Goal: Task Accomplishment & Management: Complete application form

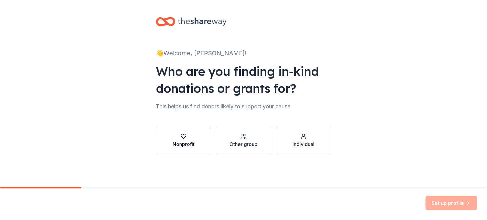
click at [186, 142] on div "Nonprofit" at bounding box center [183, 144] width 22 height 7
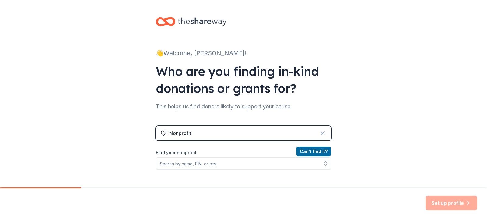
click at [321, 133] on icon at bounding box center [323, 134] width 4 height 4
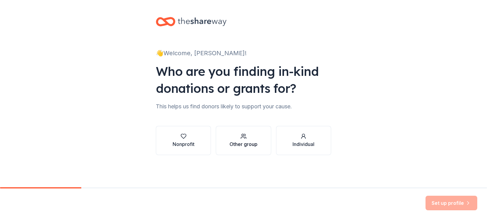
click at [250, 148] on div "Other group" at bounding box center [243, 144] width 28 height 7
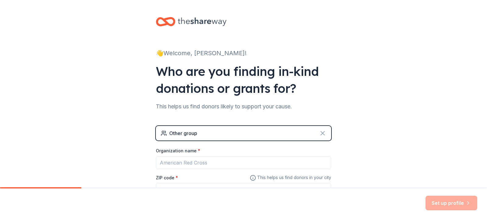
click at [321, 133] on icon at bounding box center [322, 133] width 7 height 7
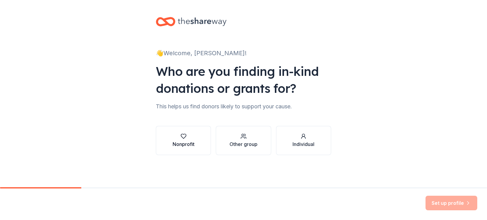
click at [182, 142] on div "Nonprofit" at bounding box center [183, 144] width 22 height 7
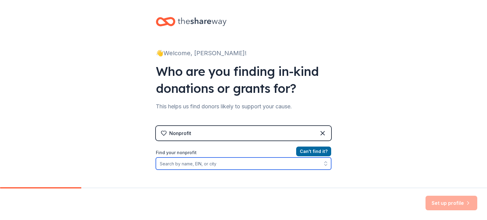
click at [183, 167] on input "Find your nonprofit" at bounding box center [243, 164] width 175 height 12
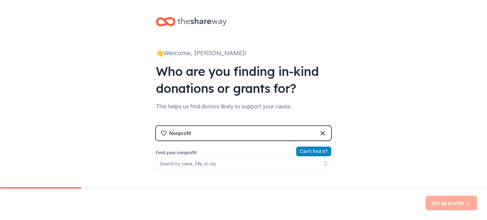
click at [307, 150] on button "Can ' t find it?" at bounding box center [313, 152] width 35 height 10
click at [196, 157] on div "Organization name *" at bounding box center [243, 153] width 175 height 9
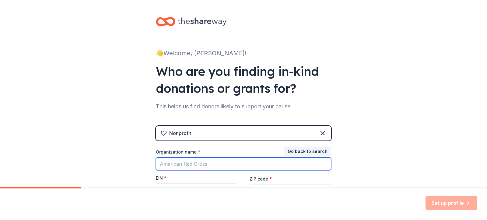
click at [190, 162] on input "Organization name *" at bounding box center [243, 164] width 175 height 13
type input "walmart"
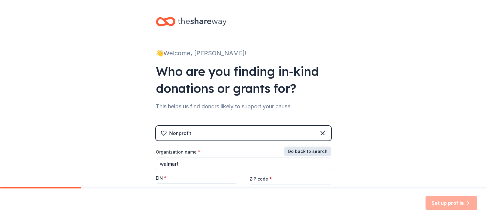
click at [302, 150] on button "Go back to search" at bounding box center [307, 152] width 47 height 10
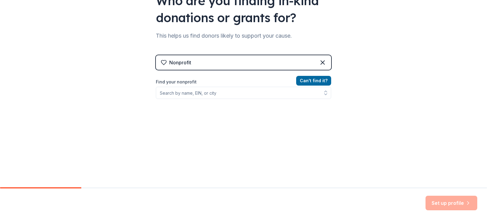
scroll to position [72, 0]
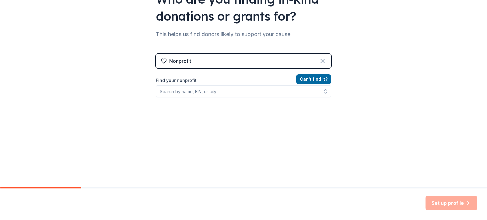
click at [320, 59] on icon at bounding box center [322, 60] width 7 height 7
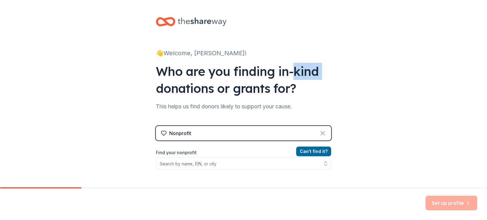
click at [320, 59] on div "👋 Welcome, [PERSON_NAME]! Who are you finding in-kind donations or grants for? …" at bounding box center [243, 130] width 195 height 260
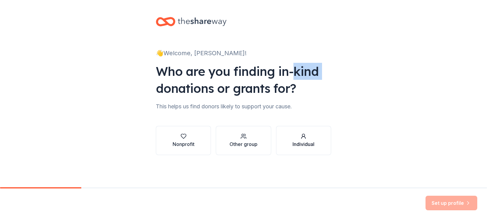
click at [300, 137] on div "button" at bounding box center [303, 137] width 22 height 6
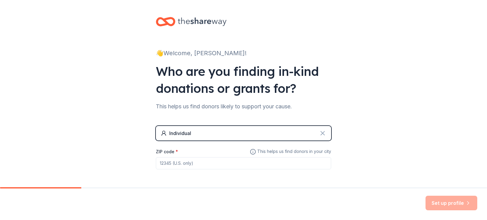
click at [321, 132] on icon at bounding box center [322, 133] width 7 height 7
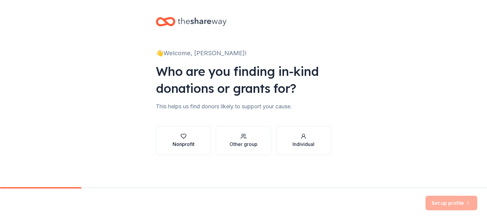
click at [189, 142] on div "Nonprofit" at bounding box center [183, 144] width 22 height 7
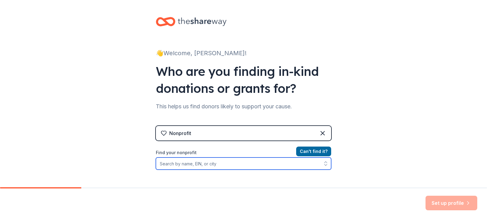
click at [174, 162] on input "Find your nonprofit" at bounding box center [243, 164] width 175 height 12
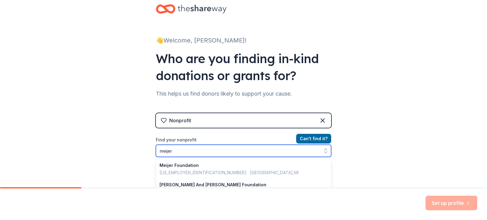
click at [171, 150] on input "meijer" at bounding box center [243, 151] width 175 height 12
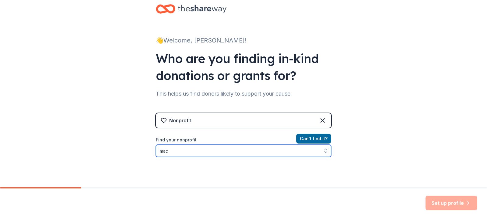
type input "macy"
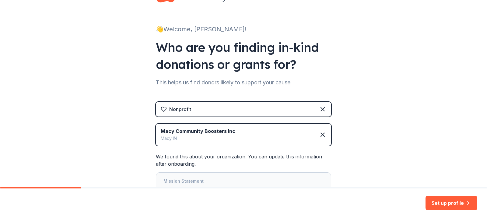
scroll to position [18, 0]
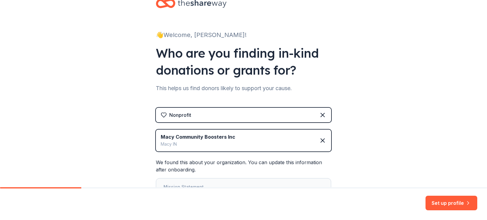
click at [229, 136] on div "Macy Community Boosters Inc" at bounding box center [198, 137] width 75 height 7
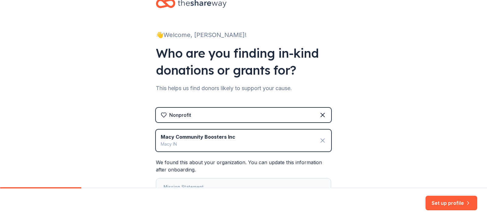
click at [321, 140] on icon at bounding box center [323, 141] width 4 height 4
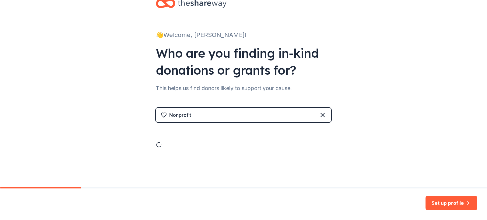
scroll to position [0, 0]
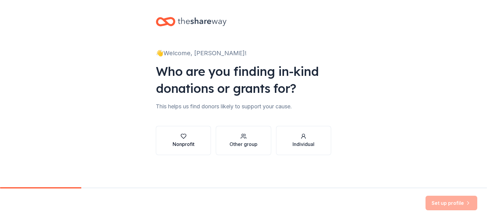
click at [203, 140] on button "Nonprofit" at bounding box center [183, 140] width 55 height 29
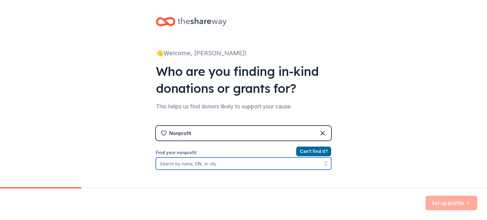
click at [184, 165] on input "Find your nonprofit" at bounding box center [243, 164] width 175 height 12
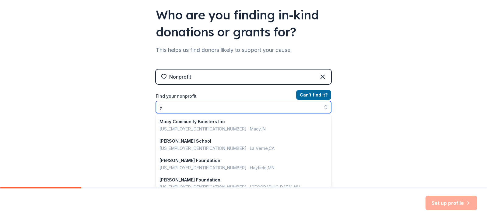
scroll to position [429, 0]
type input "y"
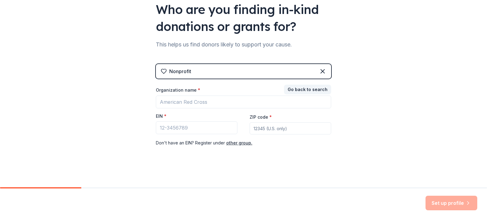
scroll to position [63, 0]
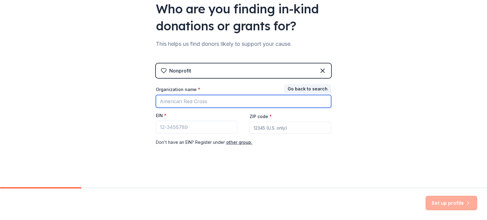
click at [174, 101] on input "Organization name *" at bounding box center [243, 101] width 175 height 13
click at [281, 95] on input "[GEOGRAPHIC_DATA][DEMOGRAPHIC_DATA]" at bounding box center [243, 101] width 175 height 13
type input "[GEOGRAPHIC_DATA][DEMOGRAPHIC_DATA]"
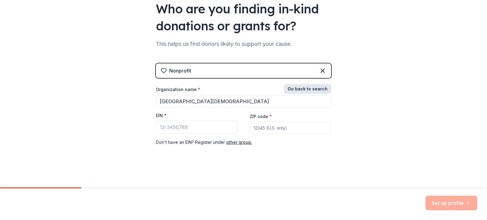
click at [302, 87] on button "Go back to search" at bounding box center [307, 89] width 47 height 10
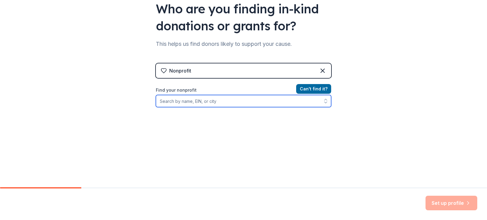
click at [195, 101] on input "Find your nonprofit" at bounding box center [243, 101] width 175 height 12
type input "[GEOGRAPHIC_DATA][DEMOGRAPHIC_DATA]"
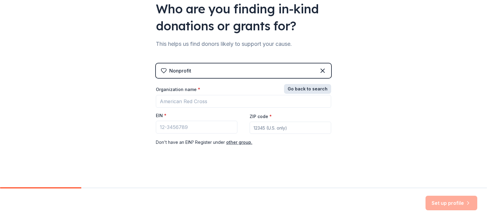
click at [310, 89] on button "Go back to search" at bounding box center [307, 89] width 47 height 10
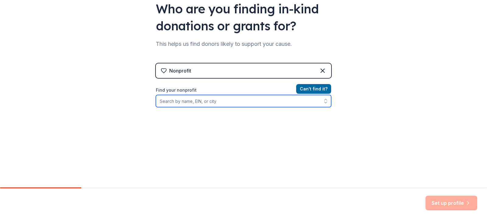
click at [217, 101] on input "Find your nonprofit" at bounding box center [243, 101] width 175 height 12
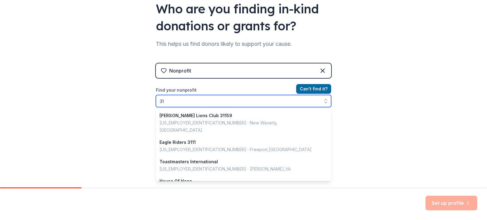
type input "3"
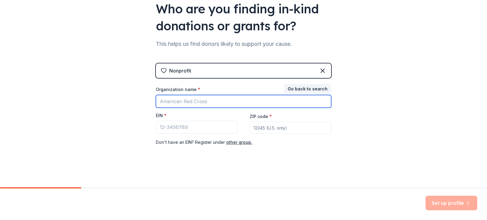
click at [195, 102] on input "Organization name *" at bounding box center [243, 101] width 175 height 13
type input "the"
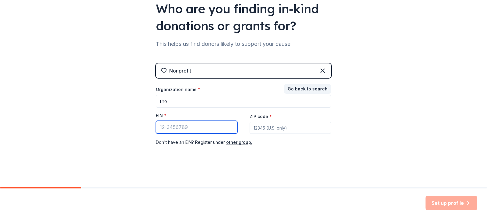
click at [173, 127] on input "EIN *" at bounding box center [197, 127] width 82 height 13
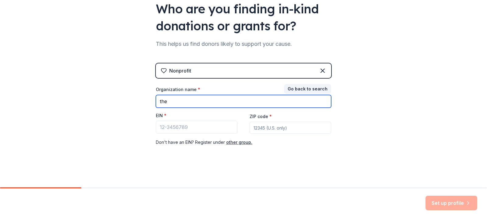
click at [165, 102] on input "the" at bounding box center [243, 101] width 175 height 13
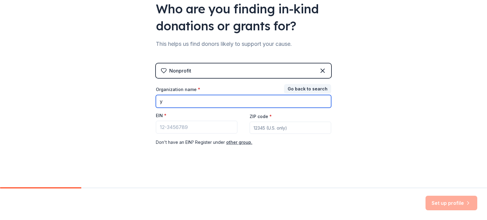
type input "[GEOGRAPHIC_DATA][DEMOGRAPHIC_DATA]"
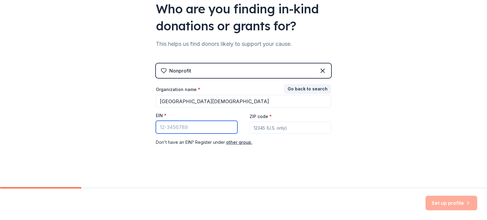
click at [167, 131] on input "EIN *" at bounding box center [197, 127] width 82 height 13
type input "[US_EMPLOYER_IDENTIFICATION_NUMBER]"
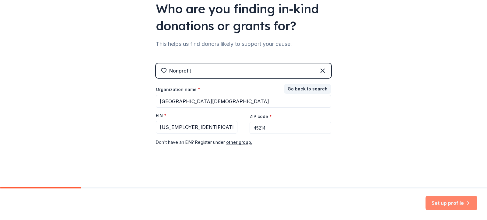
type input "45214"
click at [448, 203] on button "Set up profile" at bounding box center [451, 203] width 52 height 15
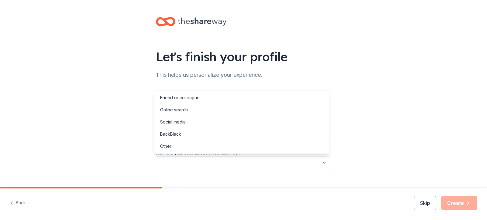
click at [322, 162] on icon "button" at bounding box center [324, 163] width 6 height 6
click at [184, 109] on div "Online search" at bounding box center [174, 109] width 28 height 7
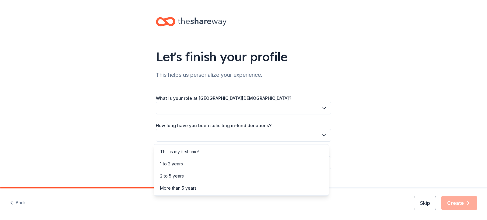
click at [321, 134] on icon "button" at bounding box center [324, 136] width 6 height 6
click at [195, 151] on div "This is my first time!" at bounding box center [179, 151] width 39 height 7
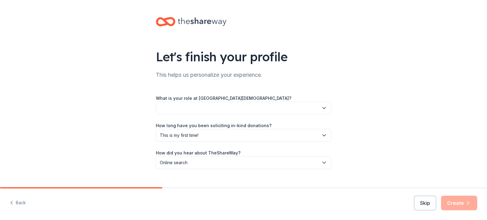
click at [323, 107] on icon "button" at bounding box center [324, 108] width 6 height 6
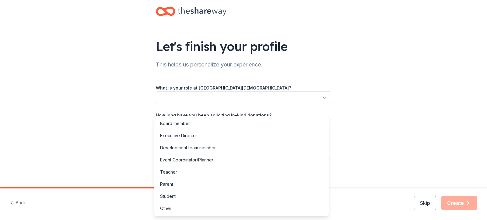
scroll to position [11, 0]
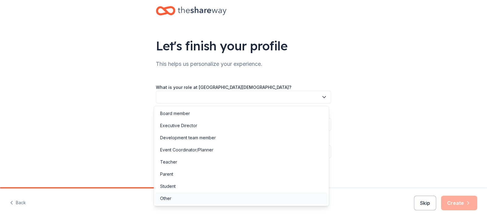
click at [167, 197] on div "Other" at bounding box center [165, 198] width 11 height 7
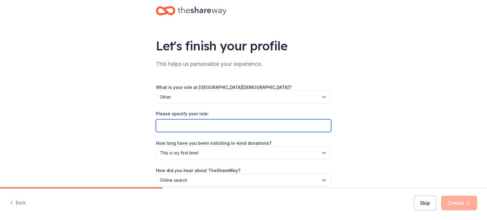
click at [177, 124] on input "Please specify your role:" at bounding box center [243, 126] width 175 height 13
type input "Lay Leader"
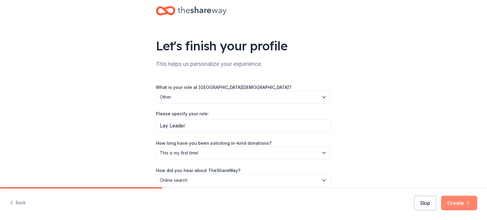
click at [455, 203] on button "Create" at bounding box center [459, 203] width 36 height 15
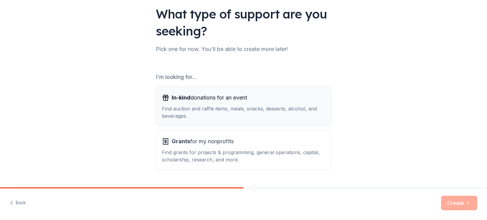
scroll to position [43, 0]
click at [238, 109] on div "Find auction and raffle items, meals, snacks, desserts, alcohol, and beverages." at bounding box center [243, 112] width 163 height 15
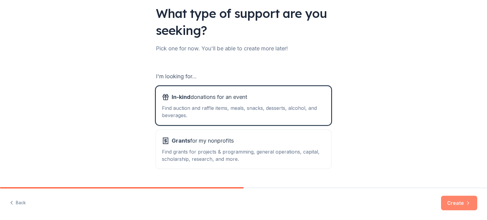
click at [453, 200] on button "Create" at bounding box center [459, 203] width 36 height 15
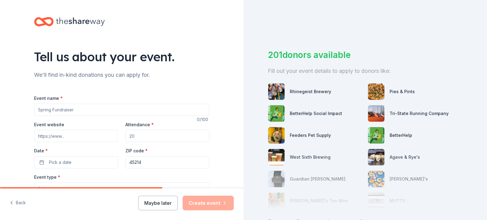
click at [64, 109] on input "Event name *" at bounding box center [121, 110] width 175 height 12
type input "[DATE] Community Meal"
click at [55, 136] on input "Event website" at bounding box center [76, 136] width 84 height 12
type input "yorkstreetumc@.[DOMAIN_NAME]"
click at [132, 135] on input "Attendance *" at bounding box center [167, 136] width 84 height 12
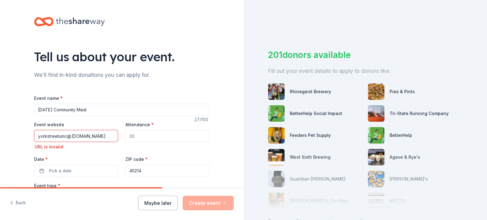
click at [132, 135] on input "Attendance *" at bounding box center [167, 136] width 84 height 12
type input "2"
type input "150200"
click at [41, 172] on button "Pick a date" at bounding box center [76, 171] width 84 height 12
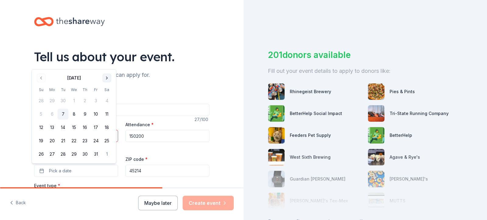
click at [106, 79] on button "Go to next month" at bounding box center [106, 78] width 9 height 9
click at [107, 127] on button "22" at bounding box center [106, 127] width 11 height 11
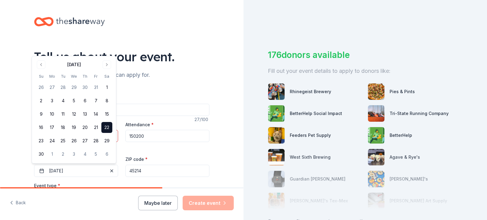
click at [175, 71] on div "We'll find in-kind donations you can apply for." at bounding box center [121, 75] width 175 height 10
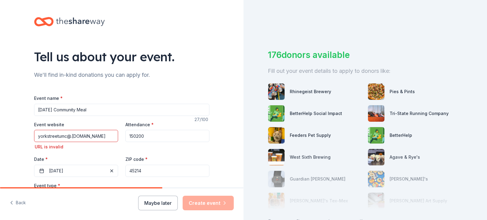
click at [70, 137] on input "yorkstreetumc@.[DOMAIN_NAME]" at bounding box center [76, 136] width 84 height 12
click at [99, 152] on div "Event website [EMAIL_ADDRESS][DOMAIN_NAME] URL is invalid Attendance * 150200 D…" at bounding box center [121, 149] width 175 height 56
click at [95, 137] on input "[EMAIL_ADDRESS][DOMAIN_NAME]" at bounding box center [76, 136] width 84 height 12
click at [60, 152] on div "Event website [EMAIL_ADDRESS][DOMAIN_NAME] URL is invalid Attendance * 150200 D…" at bounding box center [121, 149] width 175 height 56
click at [90, 135] on input "[EMAIL_ADDRESS][DOMAIN_NAME]" at bounding box center [76, 136] width 84 height 12
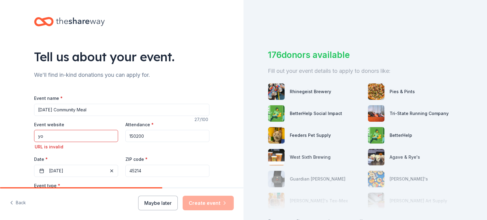
type input "y"
type input "[EMAIL_ADDRESS][DOMAIN_NAME]"
click at [81, 153] on div "Event website [EMAIL_ADDRESS][DOMAIN_NAME] URL is invalid Attendance * 150200 D…" at bounding box center [121, 149] width 175 height 56
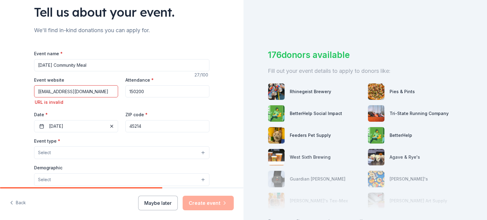
scroll to position [47, 0]
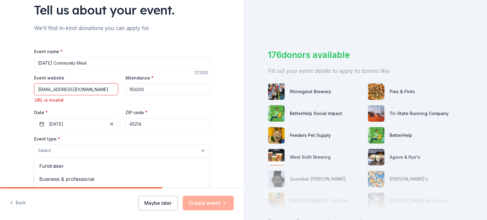
click at [200, 151] on button "Select" at bounding box center [121, 150] width 175 height 13
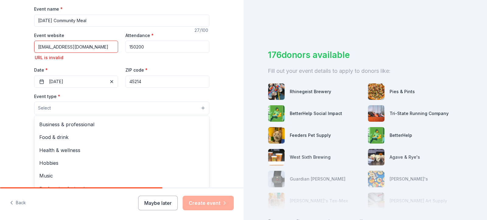
scroll to position [20, 0]
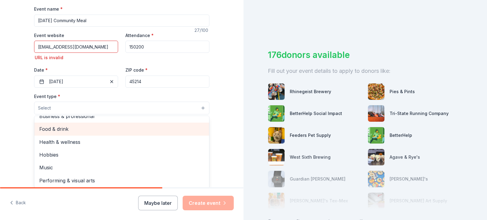
click at [85, 129] on span "Food & drink" at bounding box center [121, 129] width 165 height 8
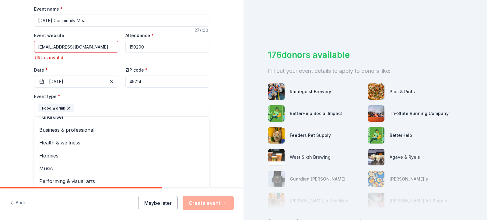
click at [146, 44] on div "Event name * [DATE] Community Meal 27 /100 Event website [EMAIL_ADDRESS][DOMAIN…" at bounding box center [121, 150] width 175 height 290
click at [146, 44] on input "150200" at bounding box center [167, 47] width 84 height 12
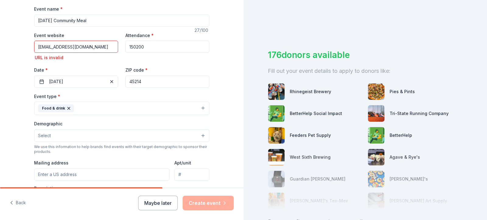
click at [146, 44] on input "150200" at bounding box center [167, 47] width 84 height 12
click at [151, 53] on input "200" at bounding box center [167, 47] width 84 height 12
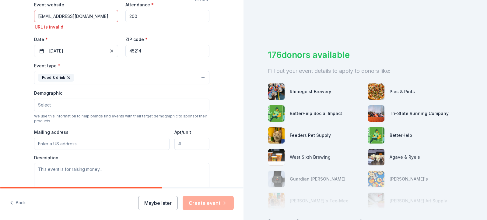
scroll to position [124, 0]
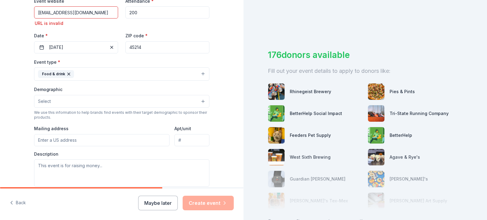
type input "200"
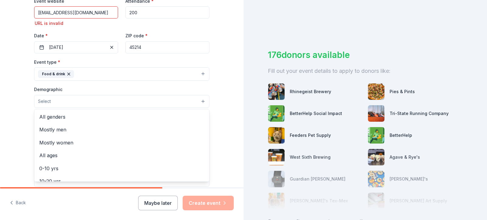
click at [200, 101] on button "Select" at bounding box center [121, 101] width 175 height 13
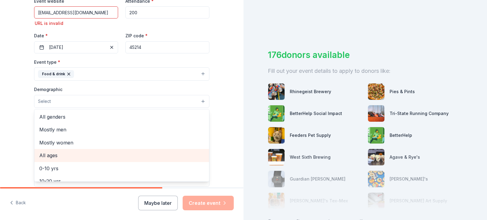
click at [51, 154] on span "All ages" at bounding box center [121, 156] width 165 height 8
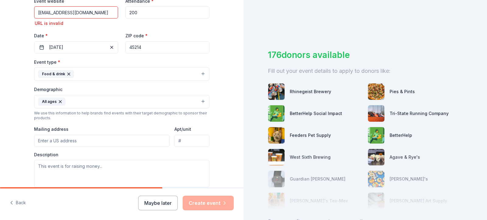
click at [12, 144] on div "Tell us about your event. We'll find in-kind donations you can apply for. Event…" at bounding box center [121, 83] width 243 height 415
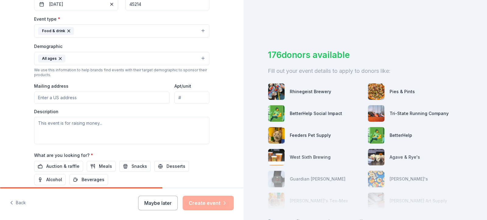
scroll to position [172, 0]
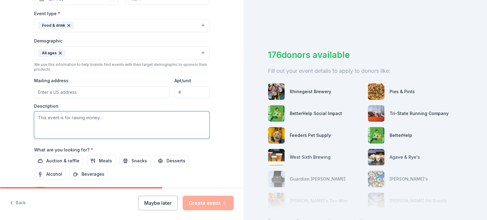
click at [78, 118] on textarea at bounding box center [121, 125] width 175 height 27
click at [99, 159] on span "Meals" at bounding box center [105, 161] width 13 height 7
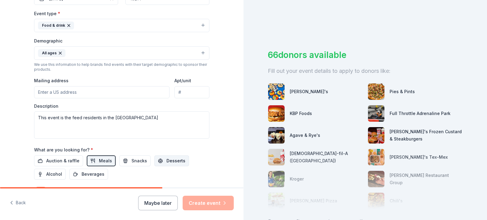
click at [173, 159] on span "Desserts" at bounding box center [175, 161] width 19 height 7
click at [90, 173] on span "Beverages" at bounding box center [93, 174] width 23 height 7
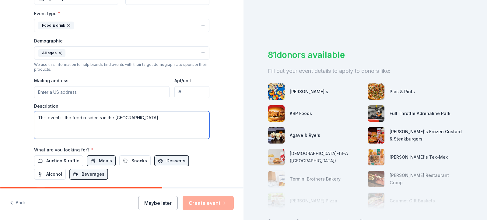
click at [155, 119] on textarea "This event is the feed residents in the [GEOGRAPHIC_DATA]" at bounding box center [121, 125] width 175 height 27
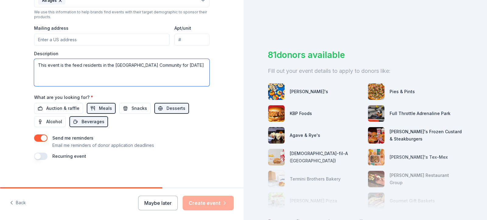
scroll to position [227, 0]
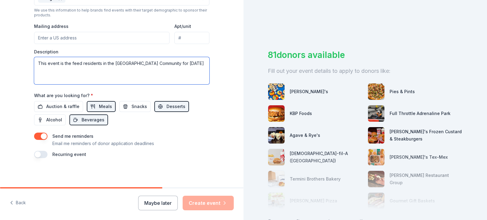
type textarea "This event is the feed residents in the [GEOGRAPHIC_DATA] Community for [DATE]"
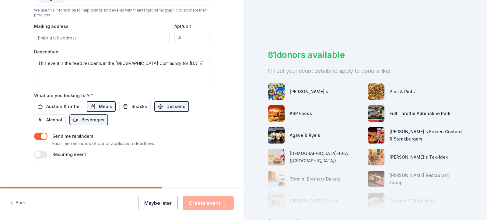
click at [38, 153] on button "button" at bounding box center [40, 154] width 13 height 7
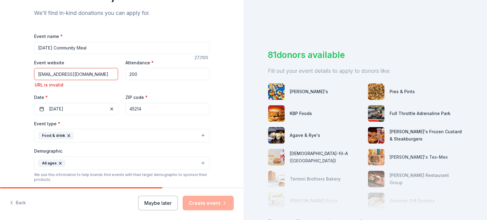
scroll to position [59, 0]
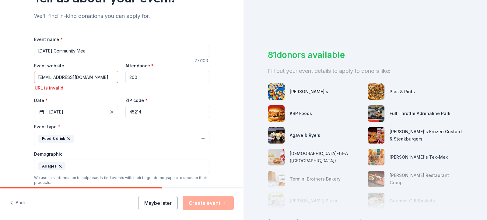
click at [89, 79] on input "[EMAIL_ADDRESS][DOMAIN_NAME]" at bounding box center [76, 77] width 84 height 12
type input "[EMAIL_ADDRESS][DOMAIN_NAME]"
click at [84, 95] on div "Event website [EMAIL_ADDRESS][DOMAIN_NAME] URL is invalid Attendance * 200 Date…" at bounding box center [121, 90] width 175 height 56
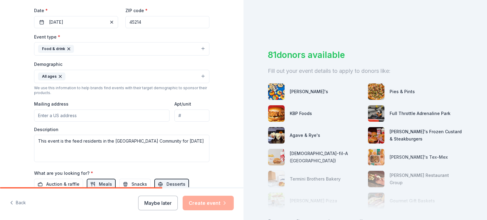
scroll to position [136, 0]
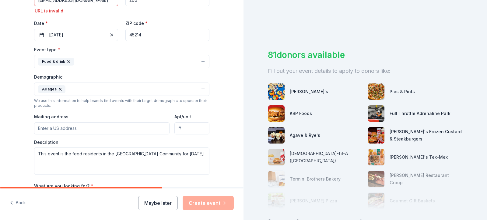
click at [29, 128] on div "Tell us about your event. We'll find in-kind donations you can apply for. Event…" at bounding box center [121, 82] width 195 height 436
click at [54, 129] on input "Mailing address" at bounding box center [101, 129] width 135 height 12
type input "[STREET_ADDRESS]"
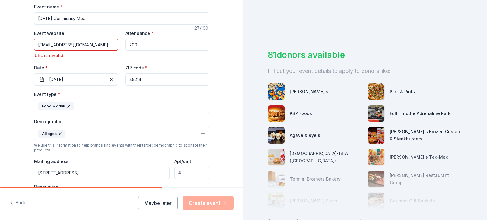
scroll to position [90, 0]
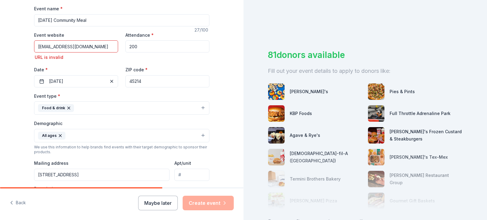
click at [80, 47] on input "[EMAIL_ADDRESS][DOMAIN_NAME]" at bounding box center [76, 46] width 84 height 12
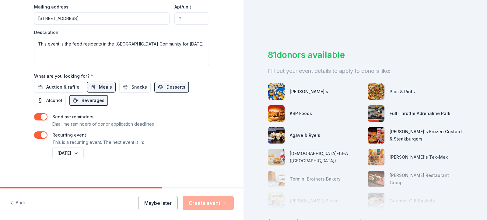
scroll to position [245, 0]
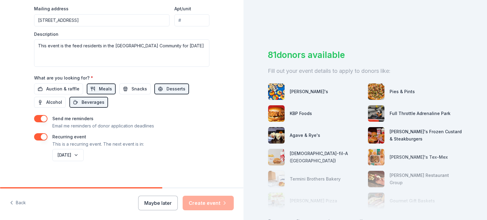
click at [208, 201] on div "Maybe later Create event" at bounding box center [185, 203] width 95 height 15
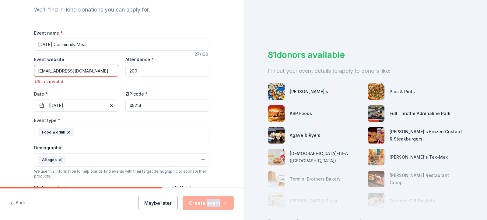
scroll to position [72, 0]
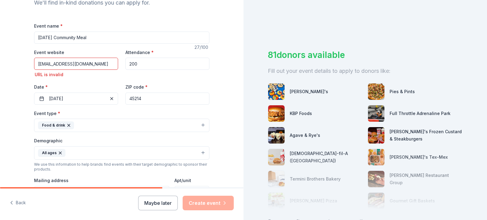
click at [77, 72] on div "URL is invalid" at bounding box center [76, 74] width 84 height 7
click at [92, 62] on input "[EMAIL_ADDRESS][DOMAIN_NAME]" at bounding box center [76, 64] width 84 height 12
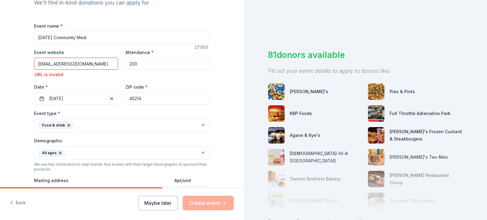
click at [92, 62] on input "[EMAIL_ADDRESS][DOMAIN_NAME]" at bounding box center [76, 64] width 84 height 12
type input "[EMAIL_ADDRESS][DOMAIN_NAME]"
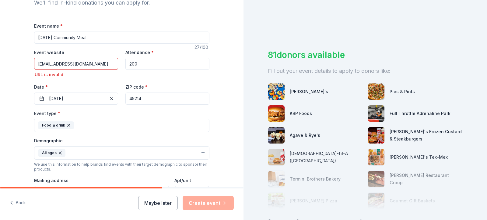
click at [53, 77] on div "URL is invalid" at bounding box center [76, 74] width 84 height 7
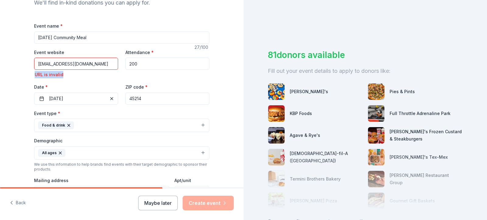
click at [53, 77] on div "URL is invalid" at bounding box center [76, 74] width 84 height 7
click at [73, 76] on div "URL is invalid" at bounding box center [76, 74] width 84 height 7
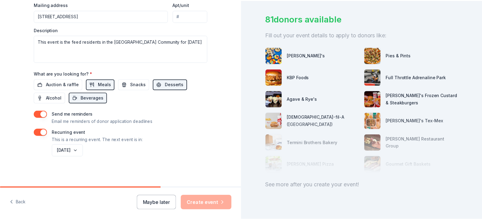
scroll to position [36, 0]
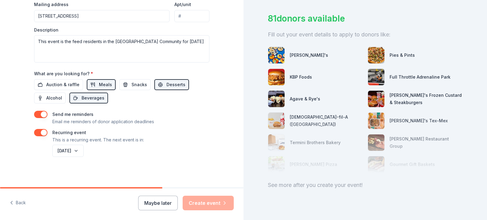
click at [221, 202] on div "Maybe later Create event" at bounding box center [185, 203] width 95 height 15
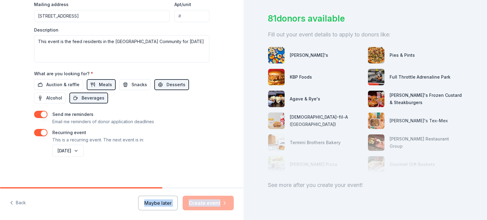
click at [221, 202] on div "Maybe later Create event" at bounding box center [185, 203] width 95 height 15
click at [203, 199] on div "Maybe later Create event" at bounding box center [185, 203] width 95 height 15
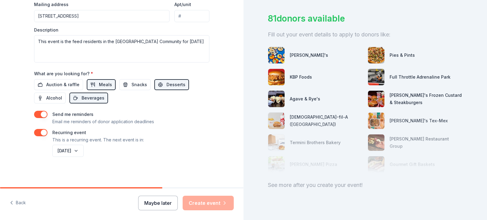
click at [171, 200] on button "Maybe later" at bounding box center [158, 203] width 40 height 15
click at [199, 201] on div "Maybe later Create event" at bounding box center [185, 203] width 95 height 15
click at [207, 201] on div "Maybe later Create event" at bounding box center [185, 203] width 95 height 15
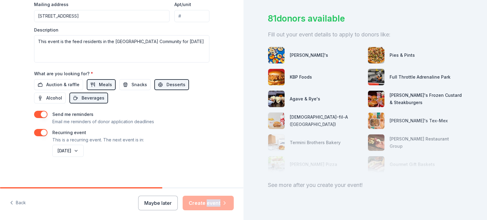
click at [207, 201] on div "Maybe later Create event" at bounding box center [185, 203] width 95 height 15
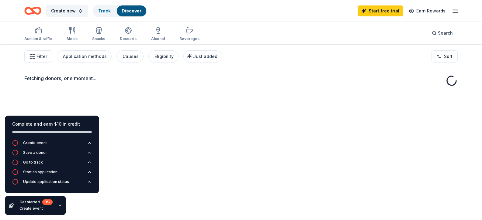
click at [240, 183] on div "Fetching donors, one moment..." at bounding box center [241, 154] width 482 height 220
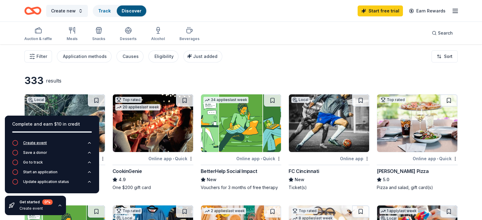
click at [41, 141] on div "Create event" at bounding box center [35, 143] width 24 height 5
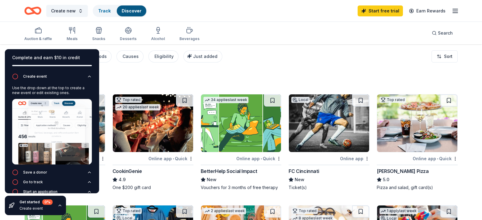
click at [182, 68] on div "Filter Application methods Causes Eligibility Just added Sort" at bounding box center [241, 56] width 482 height 24
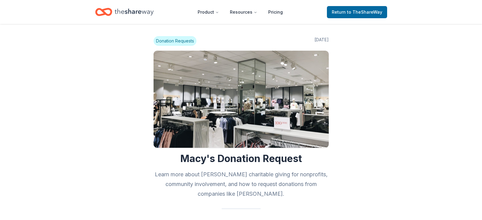
click at [300, 14] on nav "Product Resources Pricing Return to TheShareWay" at bounding box center [241, 12] width 292 height 14
click at [345, 10] on span "Return to TheShareWay" at bounding box center [357, 12] width 50 height 7
click at [353, 9] on span "to TheShareWay" at bounding box center [364, 11] width 35 height 5
click at [352, 10] on span "to TheShareWay" at bounding box center [364, 11] width 35 height 5
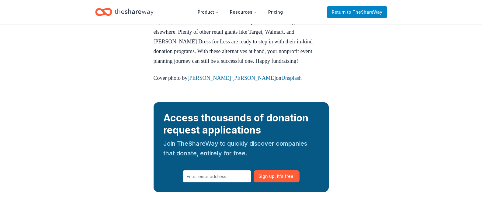
scroll to position [802, 0]
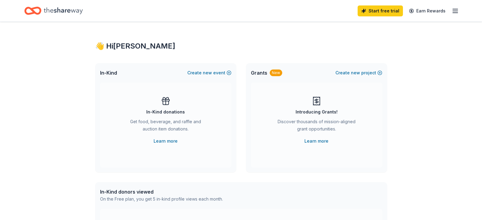
click at [119, 47] on div "👋 Hi Carolyn" at bounding box center [241, 46] width 292 height 10
click at [201, 70] on button "Create new event" at bounding box center [209, 72] width 44 height 7
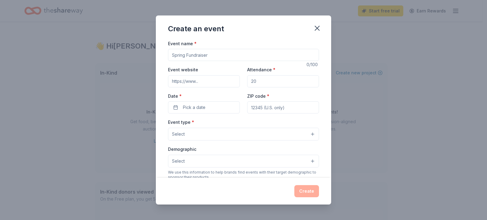
click at [212, 57] on input "Event name *" at bounding box center [243, 55] width 151 height 12
type input "[DATE] Community Meal"
click at [193, 83] on input "Event website" at bounding box center [204, 81] width 72 height 12
type input "[EMAIL_ADDRESS][DOMAIN_NAME]"
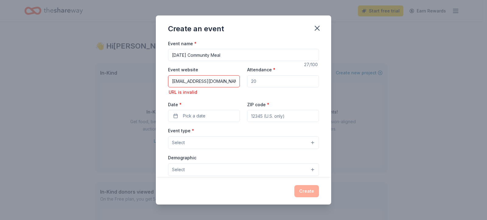
click at [256, 81] on input "Attendance *" at bounding box center [283, 81] width 72 height 12
type input "200"
click at [216, 81] on input "[EMAIL_ADDRESS][DOMAIN_NAME]" at bounding box center [204, 81] width 72 height 12
type input "c"
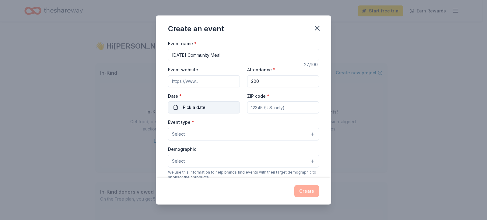
click at [203, 113] on button "Pick a date" at bounding box center [204, 108] width 72 height 12
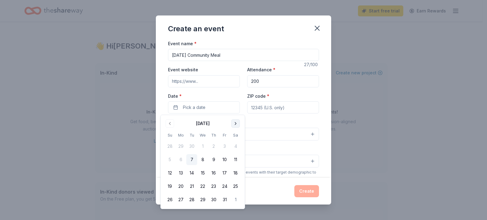
click at [235, 124] on button "Go to next month" at bounding box center [235, 124] width 9 height 9
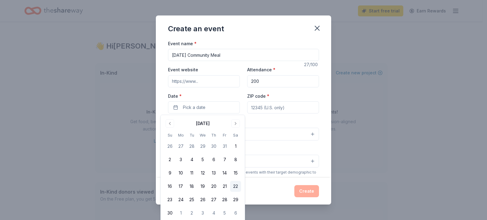
click at [235, 187] on button "22" at bounding box center [235, 186] width 11 height 11
click at [283, 107] on input "ZIP code *" at bounding box center [283, 108] width 72 height 12
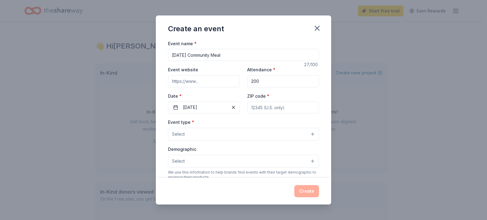
click at [243, 132] on button "Select" at bounding box center [243, 134] width 151 height 13
click at [273, 105] on div "Event name * Thanksgiving Community Meal 27 /100 Event website Attendance * 200…" at bounding box center [243, 180] width 151 height 281
click at [261, 107] on input "ZIP code *" at bounding box center [283, 108] width 72 height 12
type input "45214"
click at [306, 133] on button "Select" at bounding box center [243, 134] width 151 height 13
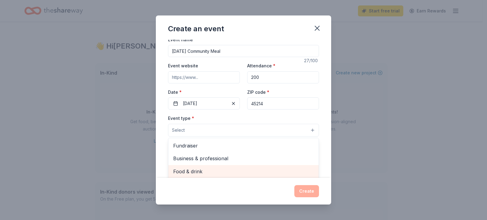
click at [212, 176] on div "Food & drink" at bounding box center [243, 171] width 150 height 13
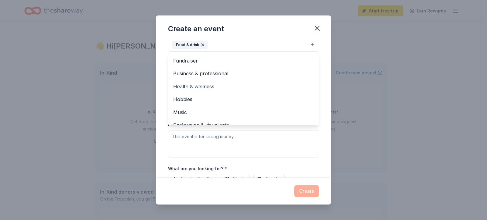
scroll to position [102, 0]
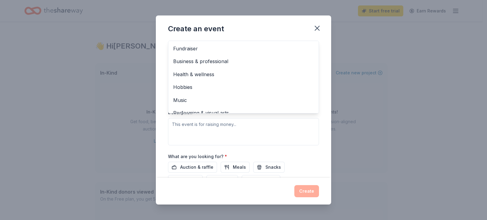
click at [235, 123] on div "Event type * Food & drink Fundraiser Business & professional Health & wellness …" at bounding box center [243, 81] width 151 height 129
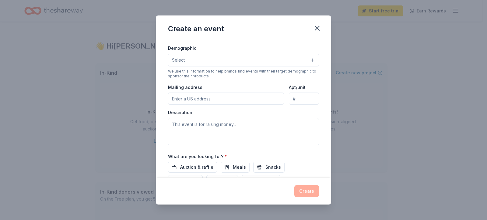
scroll to position [26, 0]
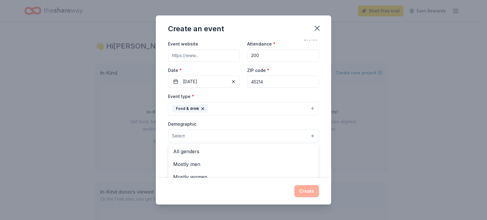
click at [309, 135] on button "Select" at bounding box center [243, 136] width 151 height 13
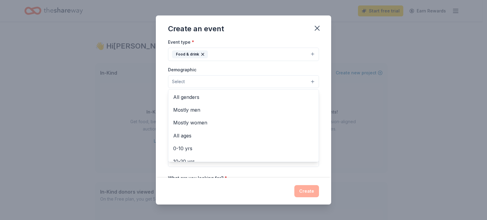
scroll to position [87, 0]
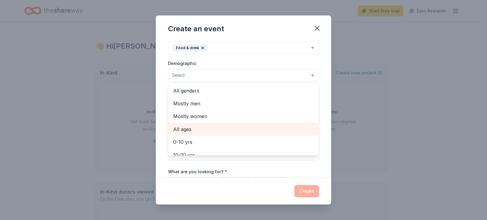
click at [187, 128] on span "All ages" at bounding box center [243, 130] width 141 height 8
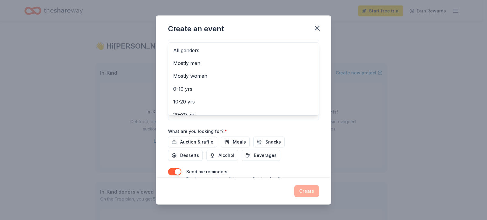
scroll to position [134, 0]
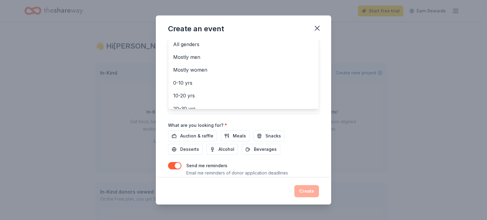
click at [237, 135] on div "Event name * Thanksgiving Community Meal 27 /100 Event website Attendance * 200…" at bounding box center [243, 47] width 151 height 282
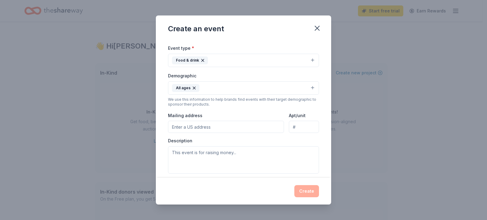
scroll to position [78, 0]
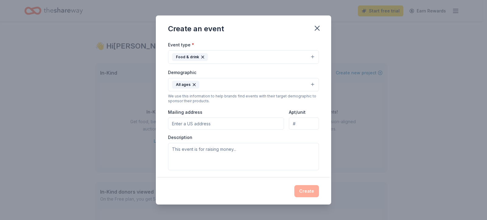
click at [212, 122] on input "Mailing address" at bounding box center [226, 124] width 116 height 12
type input "[STREET_ADDRESS]"
click at [208, 138] on div "Description" at bounding box center [243, 153] width 151 height 36
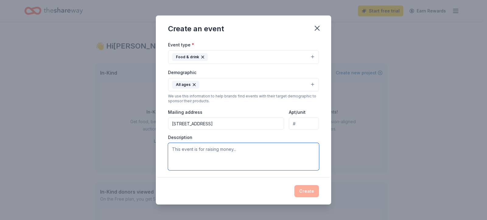
click at [202, 151] on textarea at bounding box center [243, 156] width 151 height 27
type textarea "t"
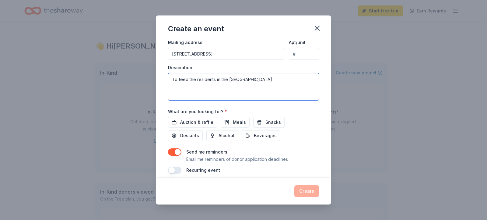
scroll to position [153, 0]
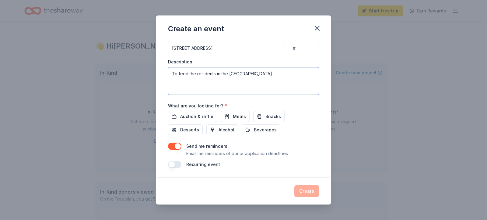
type textarea "To feed the residents in the West End Community"
click at [174, 164] on button "button" at bounding box center [174, 164] width 13 height 7
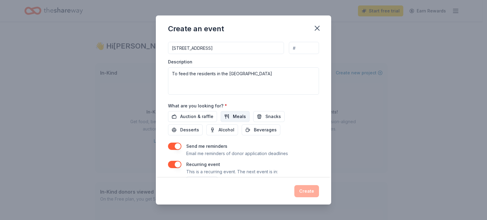
click at [234, 114] on span "Meals" at bounding box center [239, 116] width 13 height 7
click at [260, 129] on span "Beverages" at bounding box center [265, 130] width 23 height 7
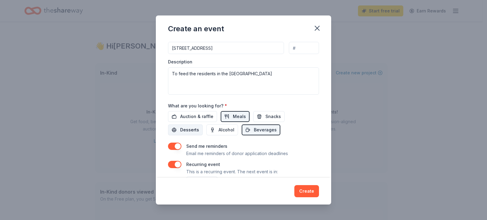
click at [190, 128] on span "Desserts" at bounding box center [189, 130] width 19 height 7
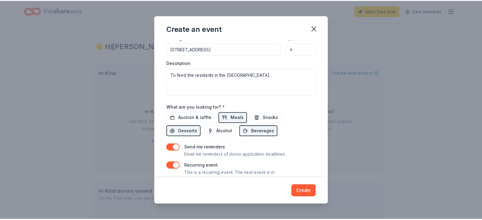
scroll to position [175, 0]
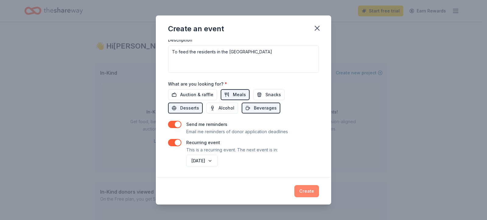
click at [304, 189] on button "Create" at bounding box center [306, 192] width 25 height 12
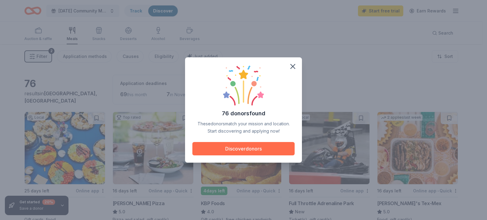
click at [252, 147] on button "Discover donors" at bounding box center [243, 148] width 102 height 13
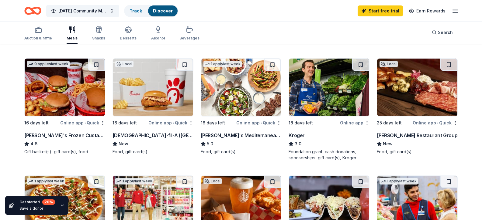
scroll to position [172, 0]
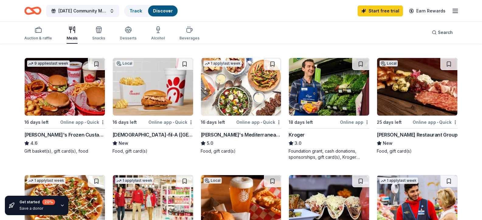
click at [324, 107] on img at bounding box center [329, 87] width 80 height 58
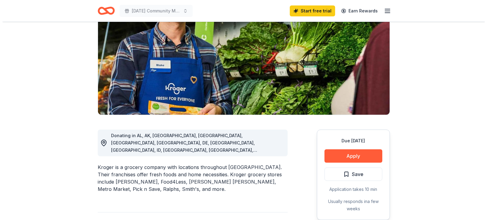
scroll to position [71, 0]
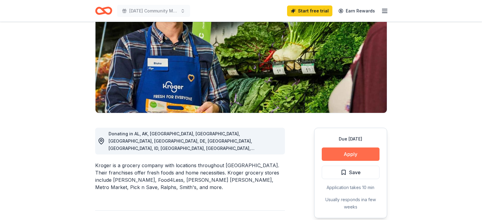
click at [342, 154] on button "Apply" at bounding box center [351, 154] width 58 height 13
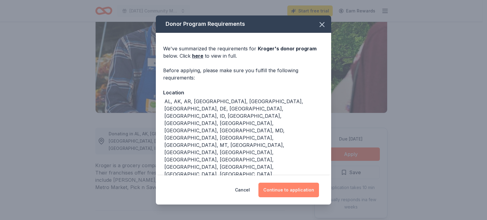
click at [294, 189] on button "Continue to application" at bounding box center [288, 190] width 61 height 15
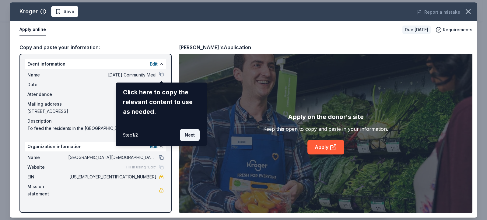
click at [189, 133] on button "Next" at bounding box center [190, 135] width 20 height 12
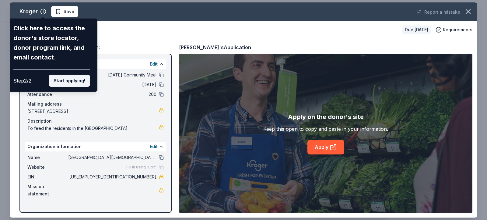
click at [61, 79] on button "Start applying!" at bounding box center [69, 81] width 41 height 12
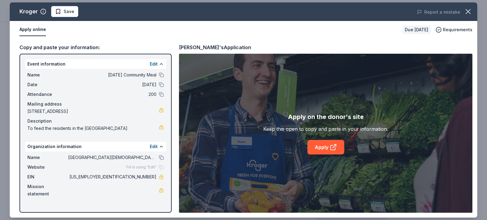
click at [26, 62] on div "Event information Edit" at bounding box center [95, 64] width 141 height 10
click at [26, 64] on div "Event information Edit" at bounding box center [95, 64] width 141 height 10
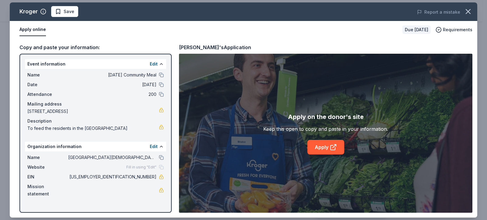
click at [26, 64] on div "Event information Edit" at bounding box center [95, 64] width 141 height 10
click at [330, 148] on icon at bounding box center [332, 147] width 7 height 7
click at [322, 149] on link "Apply" at bounding box center [325, 147] width 37 height 15
